Goal: Navigation & Orientation: Find specific page/section

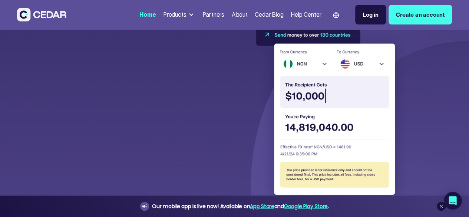
scroll to position [1947, 0]
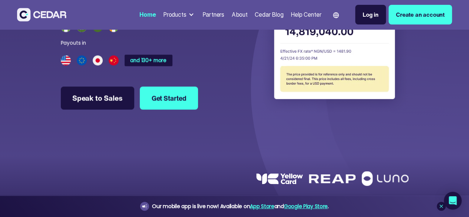
click at [340, 113] on img at bounding box center [332, 20] width 152 height 185
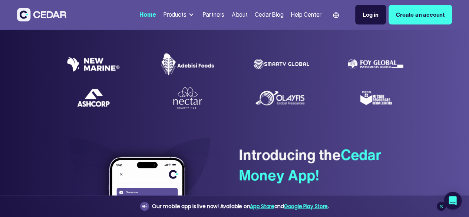
scroll to position [168, 0]
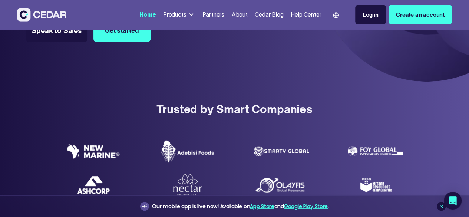
click at [202, 13] on div "Partners" at bounding box center [213, 14] width 22 height 9
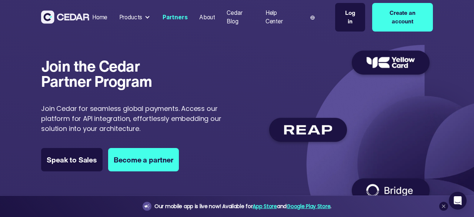
click at [394, 189] on img at bounding box center [349, 124] width 167 height 163
